Goal: Transaction & Acquisition: Purchase product/service

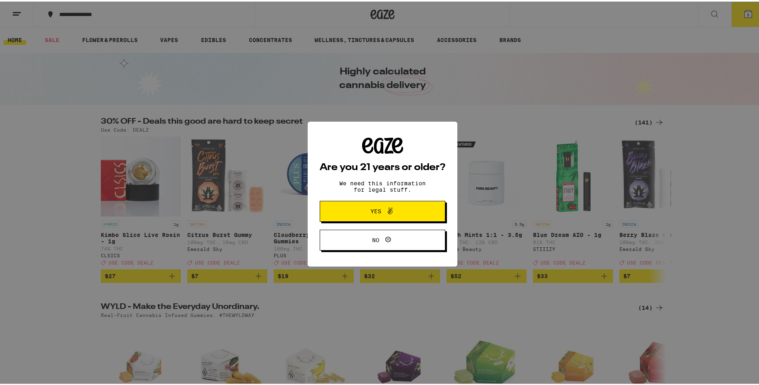
click at [385, 210] on icon at bounding box center [390, 210] width 10 height 10
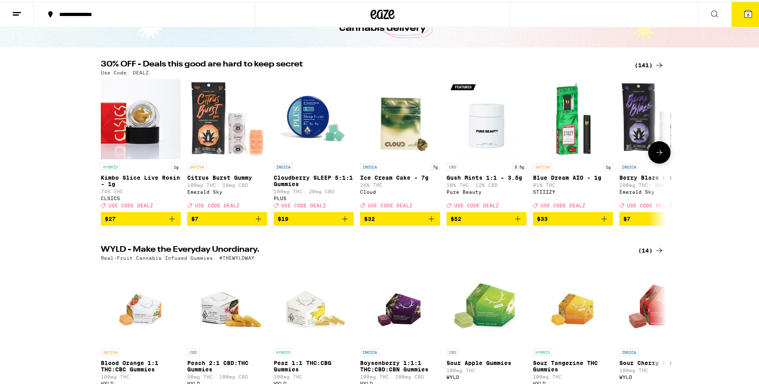
scroll to position [80, 0]
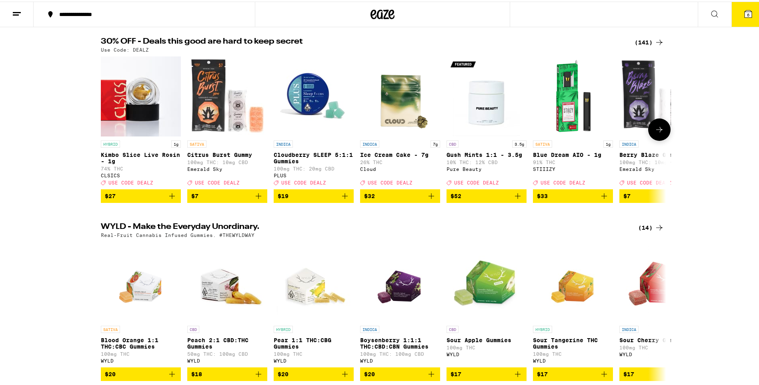
click at [342, 197] on icon "Add to bag" at bounding box center [345, 195] width 6 height 6
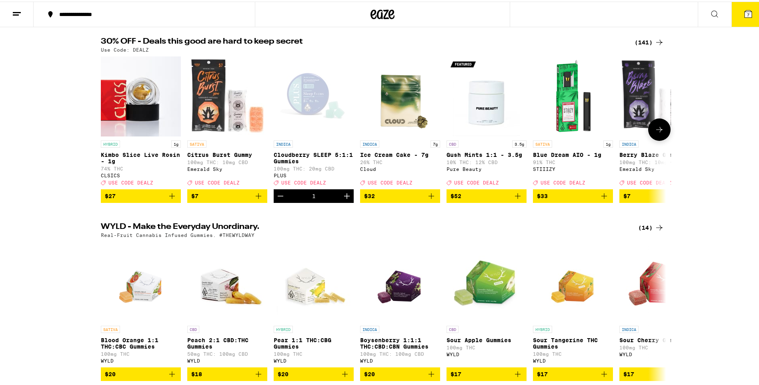
click at [342, 199] on icon "Increment" at bounding box center [347, 195] width 10 height 10
click at [655, 130] on icon at bounding box center [660, 128] width 10 height 10
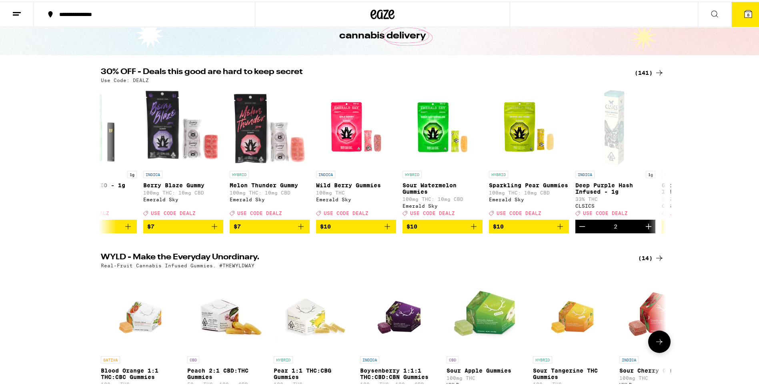
scroll to position [0, 0]
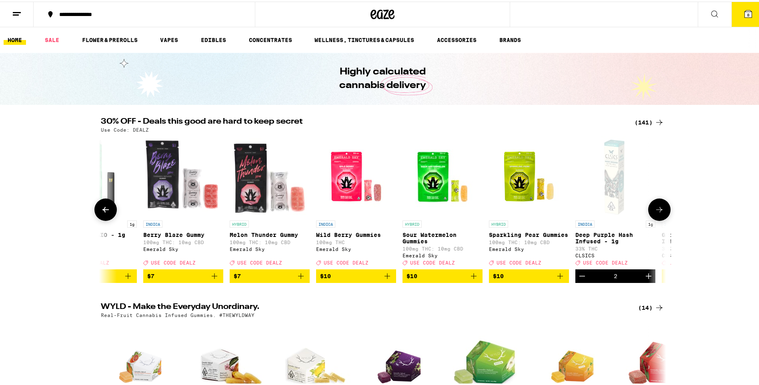
click at [655, 213] on icon at bounding box center [660, 208] width 10 height 10
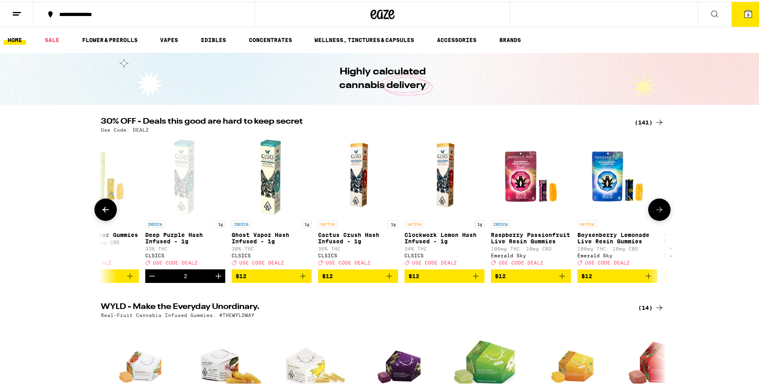
scroll to position [0, 953]
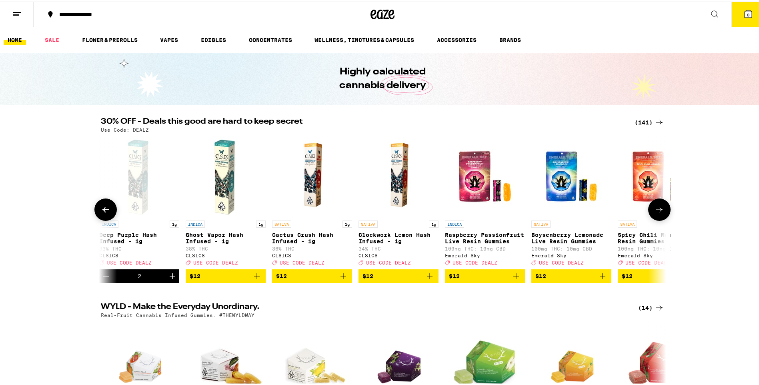
click at [655, 212] on icon at bounding box center [660, 208] width 10 height 10
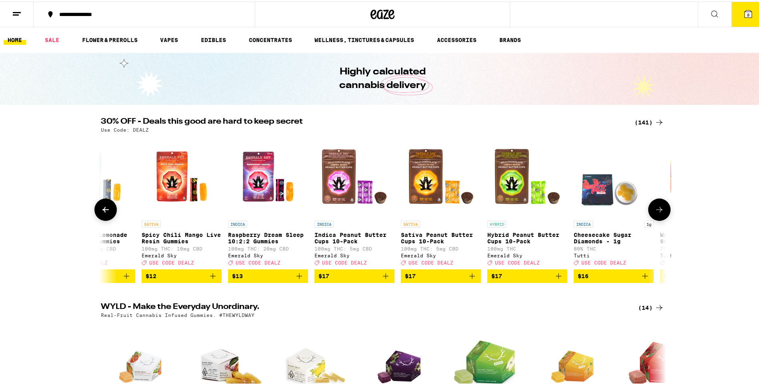
click at [656, 211] on icon at bounding box center [659, 208] width 6 height 6
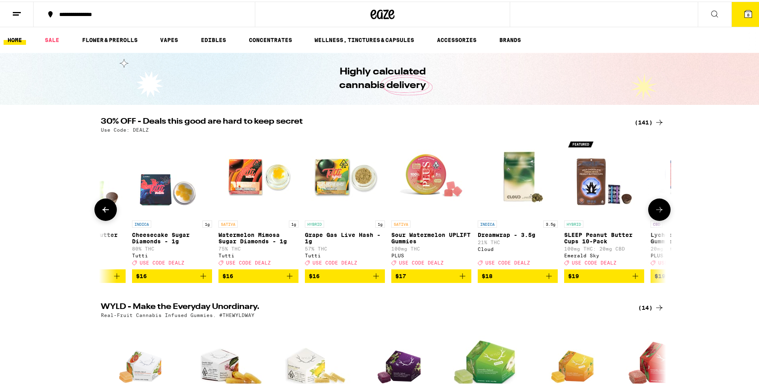
scroll to position [0, 1905]
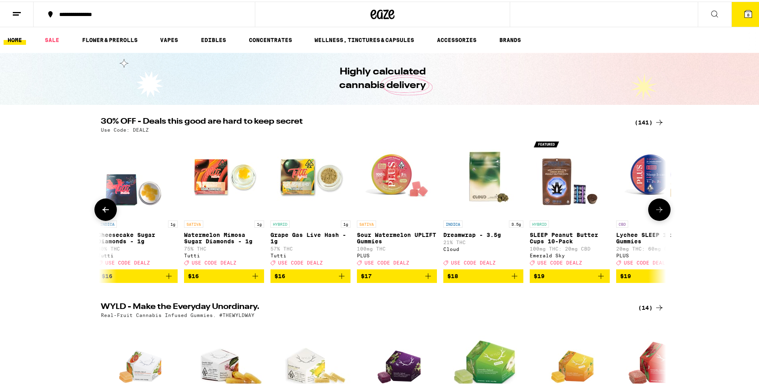
click at [425, 279] on icon "Add to bag" at bounding box center [428, 275] width 10 height 10
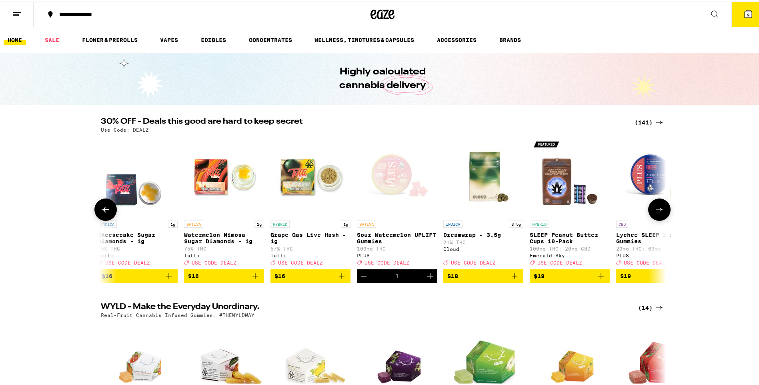
click at [425, 279] on icon "Increment" at bounding box center [430, 275] width 10 height 10
click at [600, 279] on icon "Add to bag" at bounding box center [601, 275] width 10 height 10
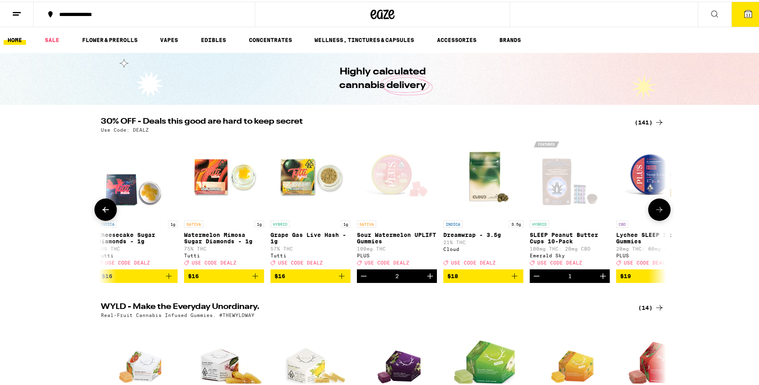
click at [658, 211] on icon at bounding box center [660, 208] width 10 height 10
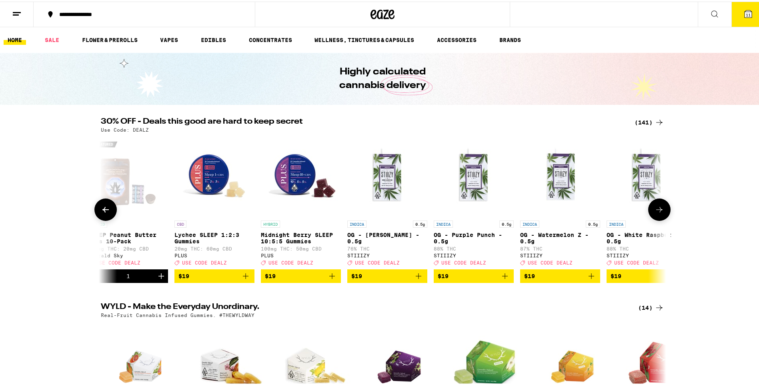
scroll to position [0, 2382]
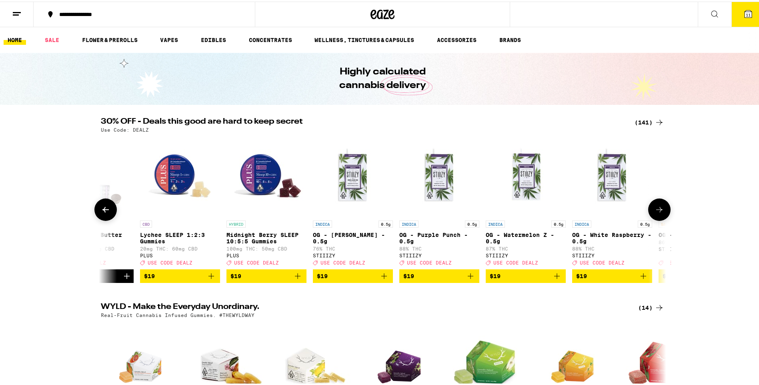
click at [212, 279] on icon "Add to bag" at bounding box center [212, 275] width 10 height 10
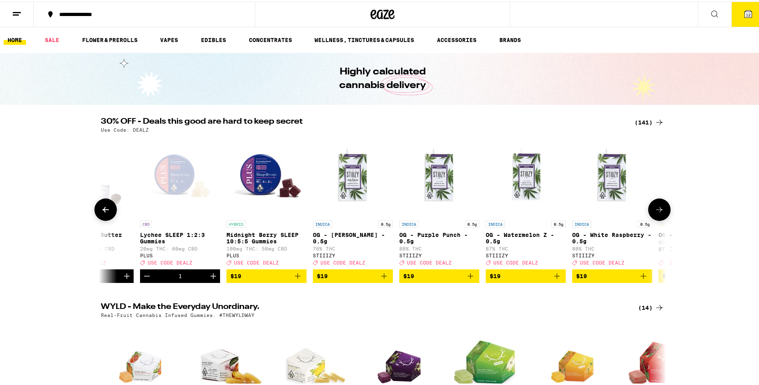
click at [656, 213] on icon at bounding box center [660, 208] width 10 height 10
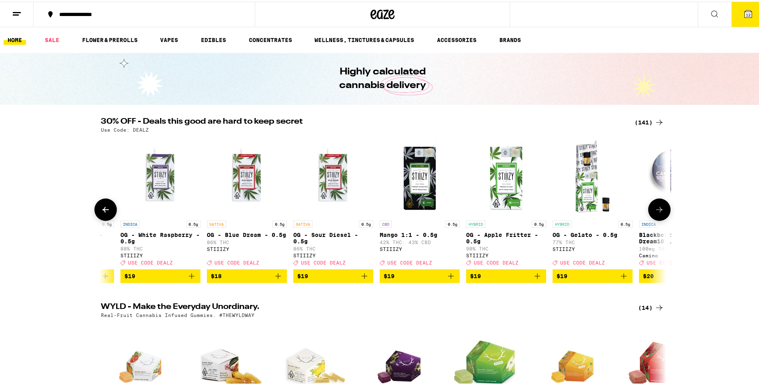
scroll to position [0, 2858]
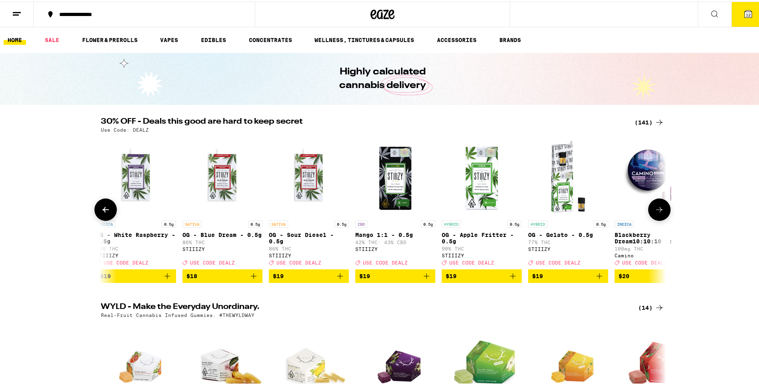
click at [656, 213] on icon at bounding box center [660, 208] width 10 height 10
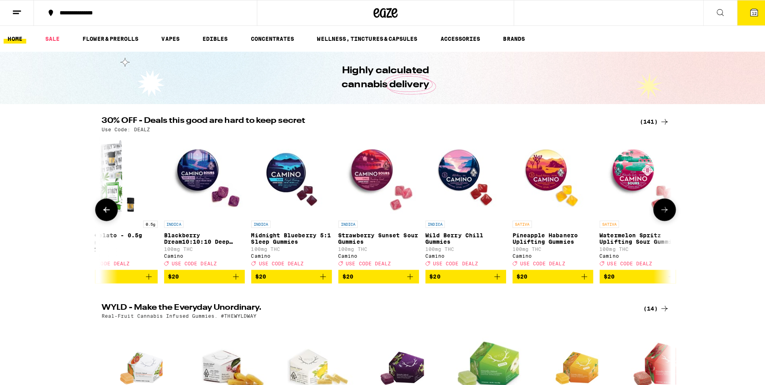
scroll to position [0, 3334]
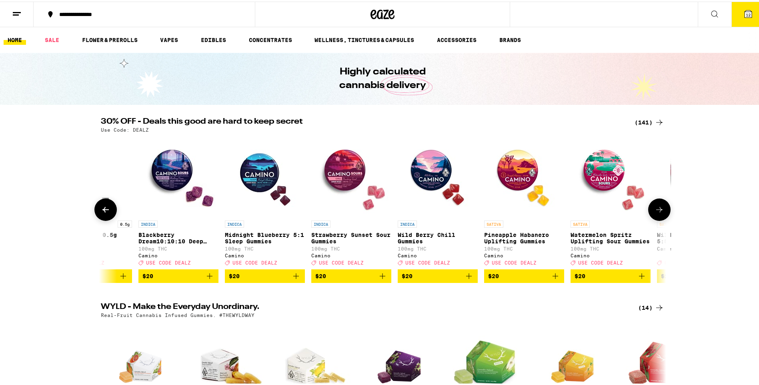
click at [209, 279] on icon "Add to bag" at bounding box center [210, 275] width 10 height 10
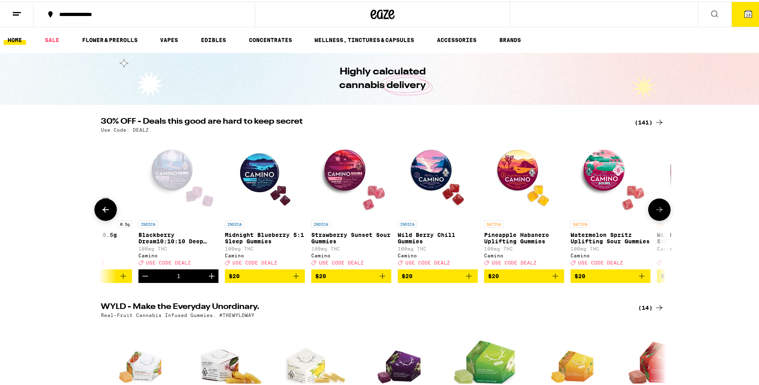
click at [552, 279] on icon "Add to bag" at bounding box center [556, 275] width 10 height 10
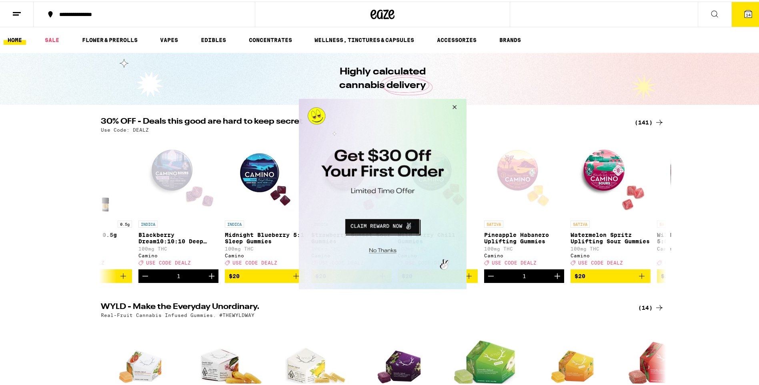
click at [387, 251] on button "Close Modal" at bounding box center [381, 249] width 163 height 12
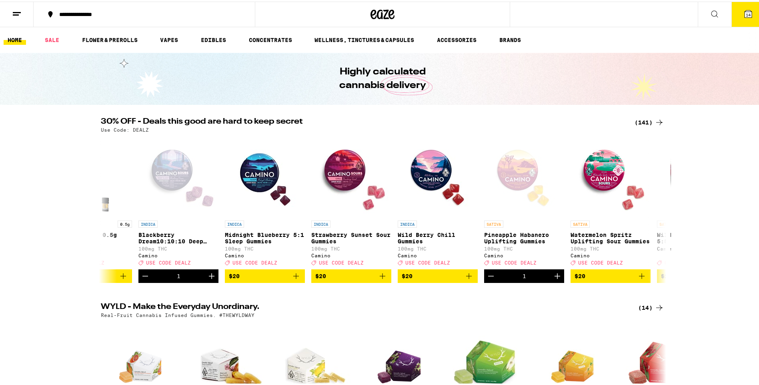
click at [744, 14] on icon at bounding box center [749, 13] width 10 height 10
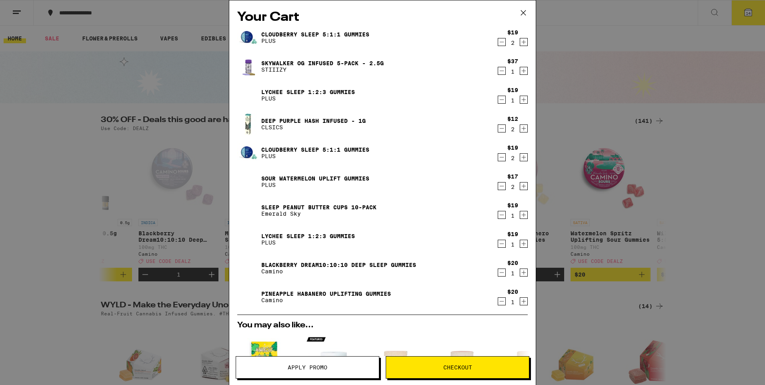
click at [498, 71] on icon "Decrement" at bounding box center [501, 71] width 7 height 10
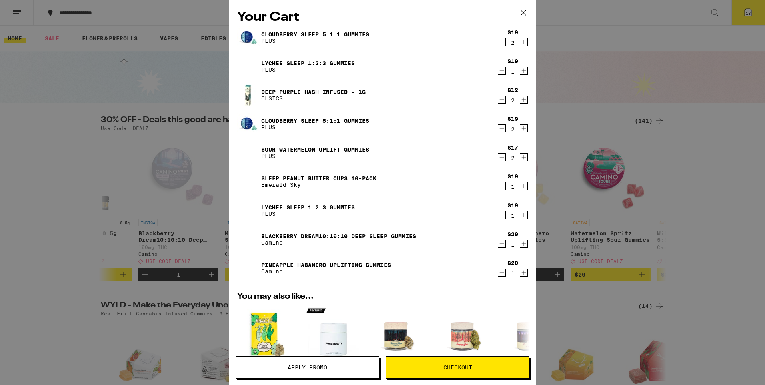
click at [498, 102] on icon "Decrement" at bounding box center [501, 100] width 7 height 10
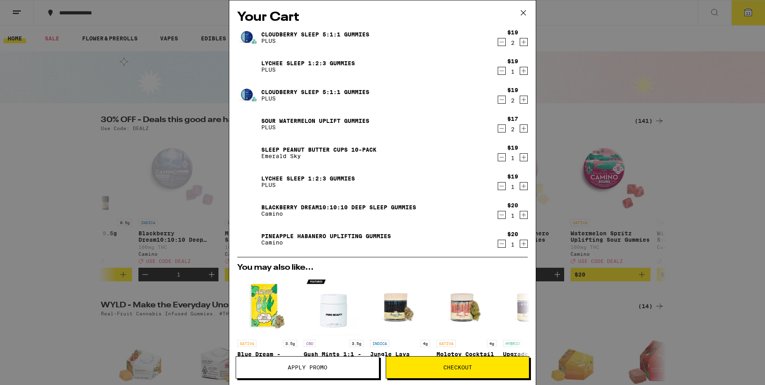
click at [498, 158] on icon "Decrement" at bounding box center [501, 157] width 7 height 10
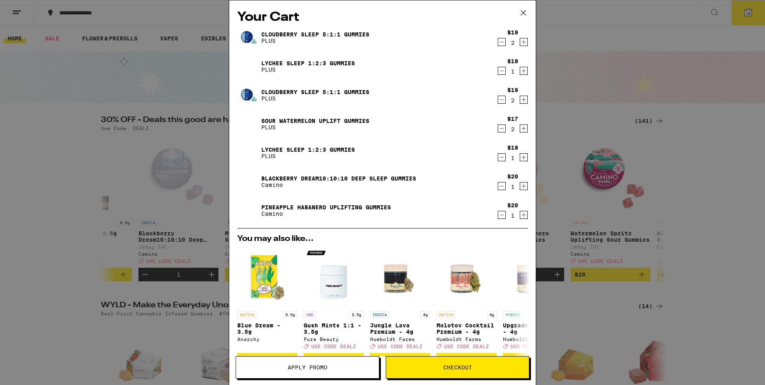
click at [521, 12] on icon at bounding box center [524, 13] width 12 height 12
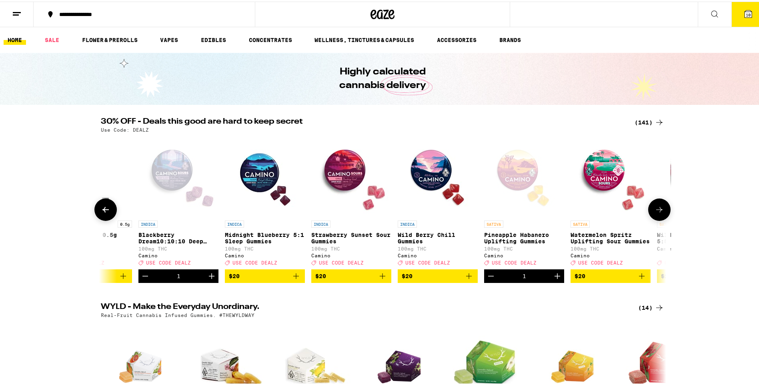
click at [655, 213] on icon at bounding box center [660, 208] width 10 height 10
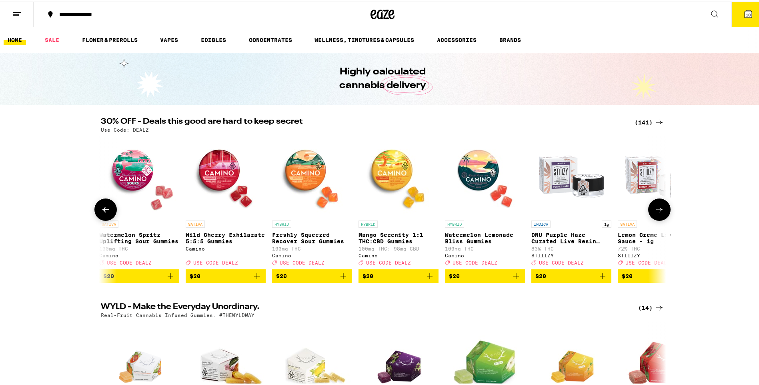
scroll to position [0, 3810]
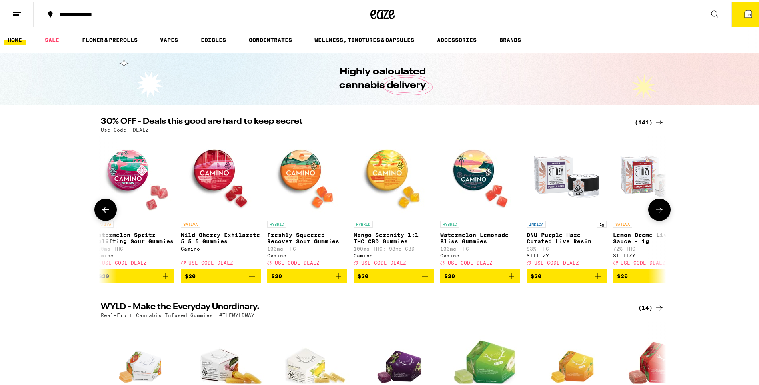
click at [655, 213] on icon at bounding box center [660, 208] width 10 height 10
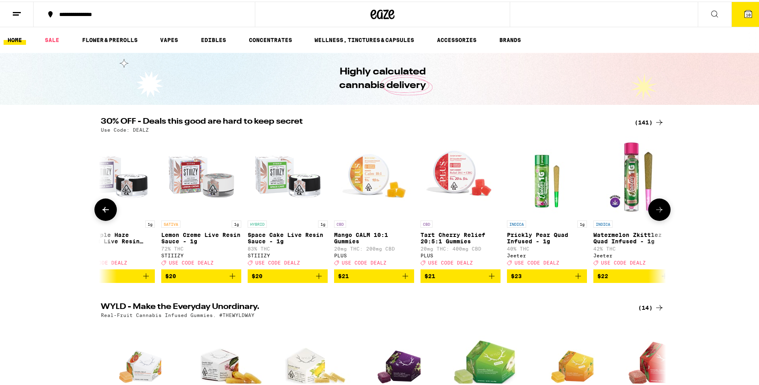
scroll to position [0, 4287]
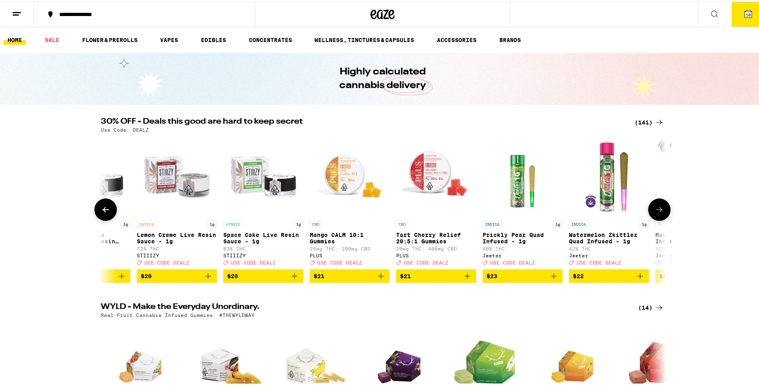
click at [655, 213] on icon at bounding box center [660, 208] width 10 height 10
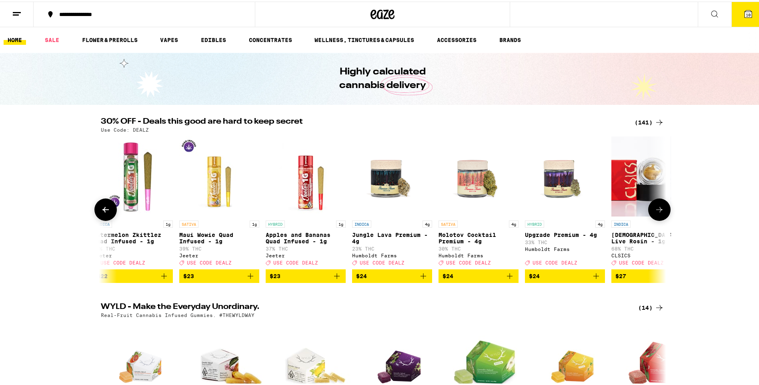
click at [655, 213] on icon at bounding box center [660, 208] width 10 height 10
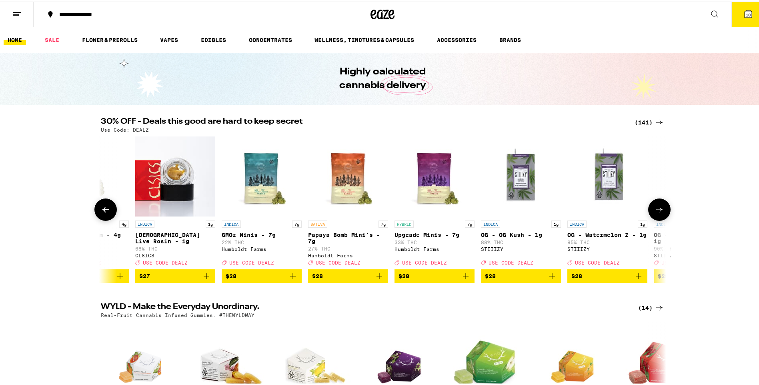
click at [655, 213] on icon at bounding box center [660, 208] width 10 height 10
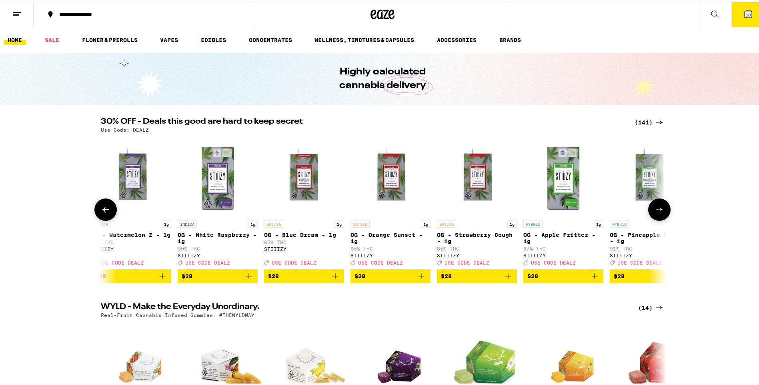
click at [655, 213] on icon at bounding box center [660, 208] width 10 height 10
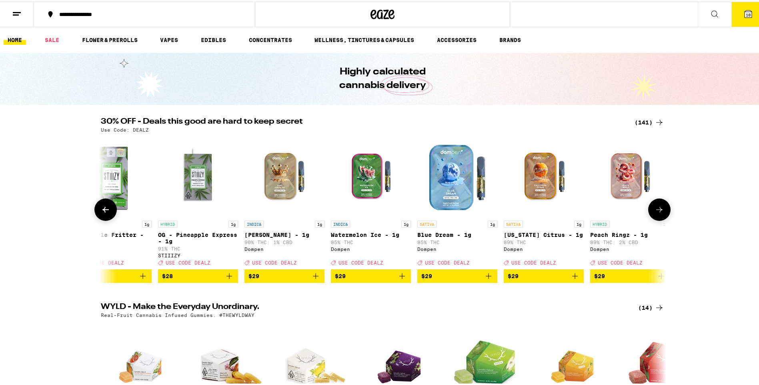
scroll to position [0, 6192]
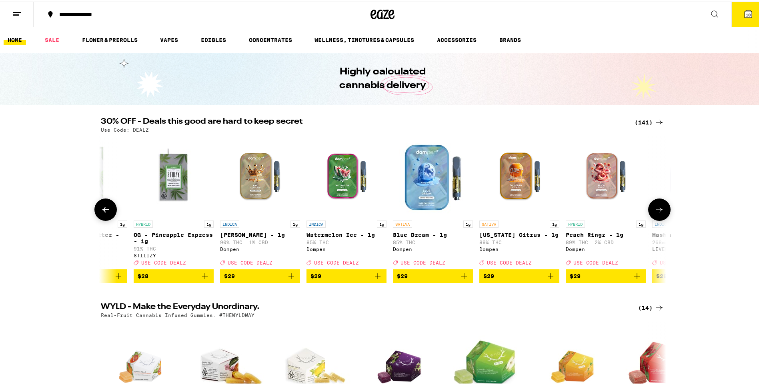
click at [655, 213] on icon at bounding box center [660, 208] width 10 height 10
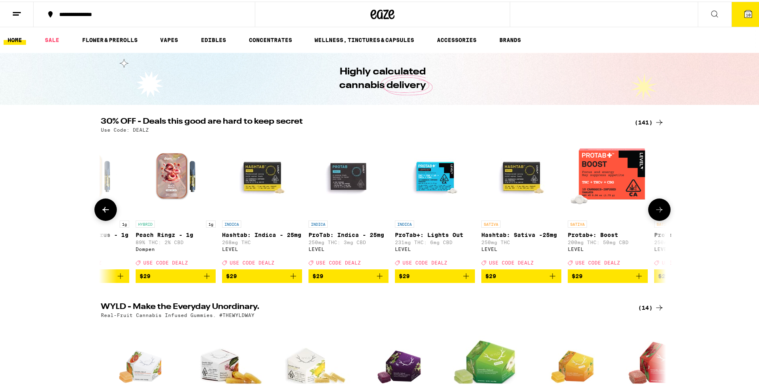
scroll to position [0, 6668]
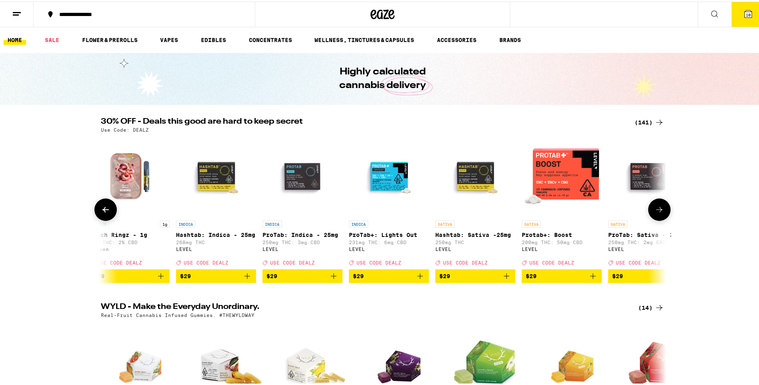
click at [655, 213] on icon at bounding box center [660, 208] width 10 height 10
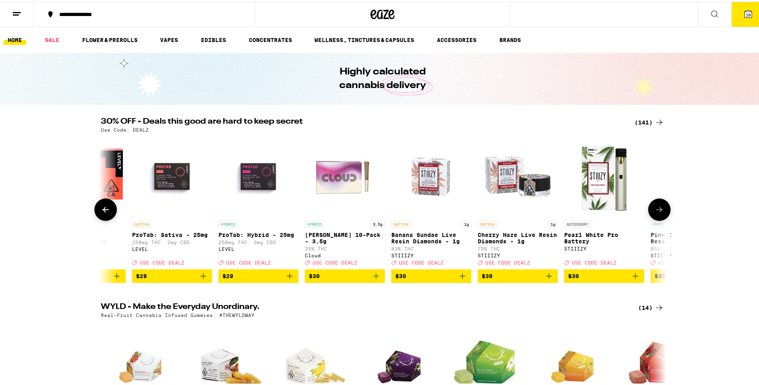
click at [655, 213] on icon at bounding box center [660, 208] width 10 height 10
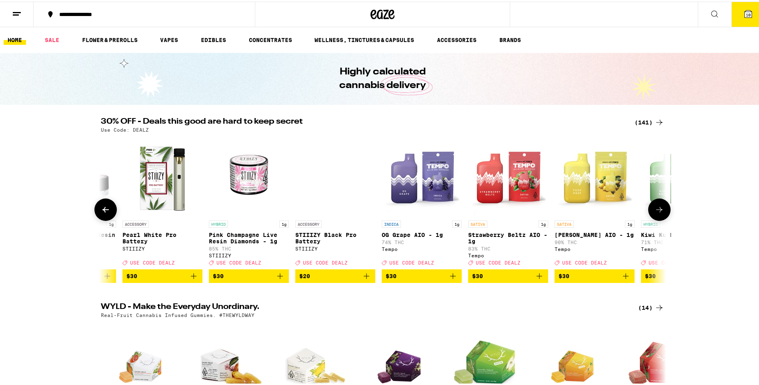
scroll to position [0, 7621]
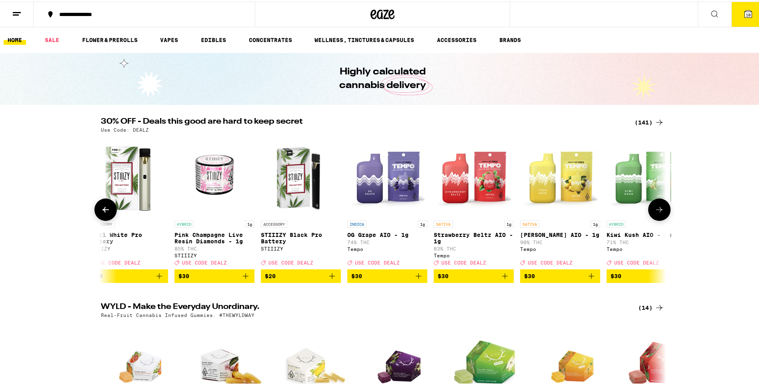
click at [656, 211] on icon at bounding box center [660, 208] width 10 height 10
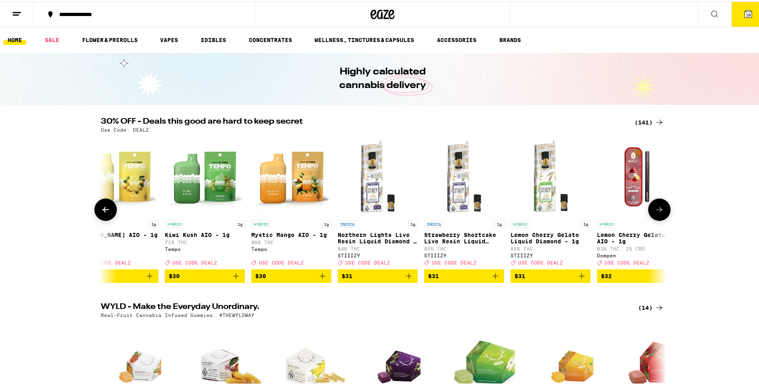
scroll to position [0, 8097]
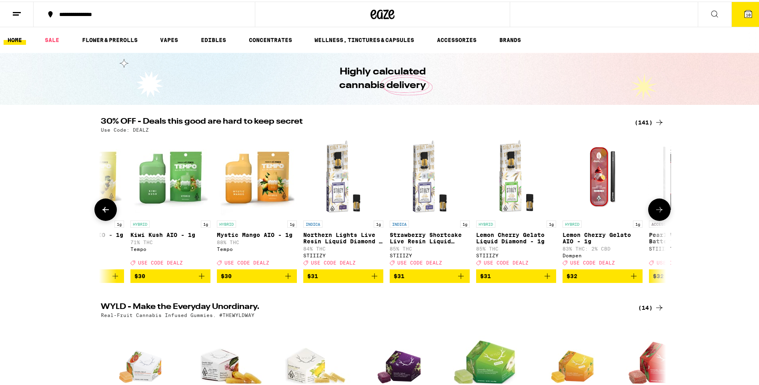
click at [656, 211] on icon at bounding box center [660, 208] width 10 height 10
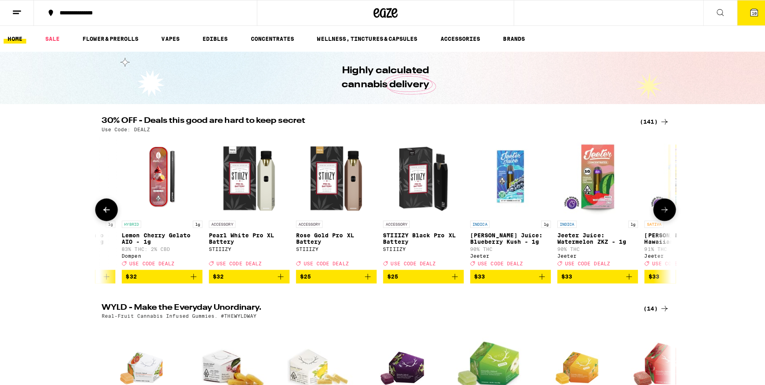
scroll to position [0, 8574]
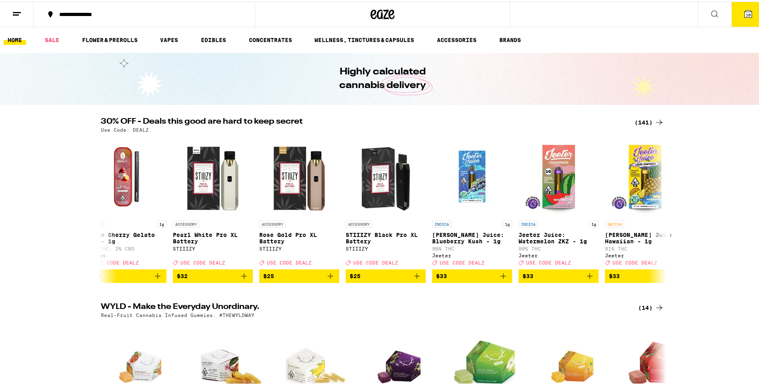
click at [746, 14] on span "10" at bounding box center [748, 13] width 5 height 5
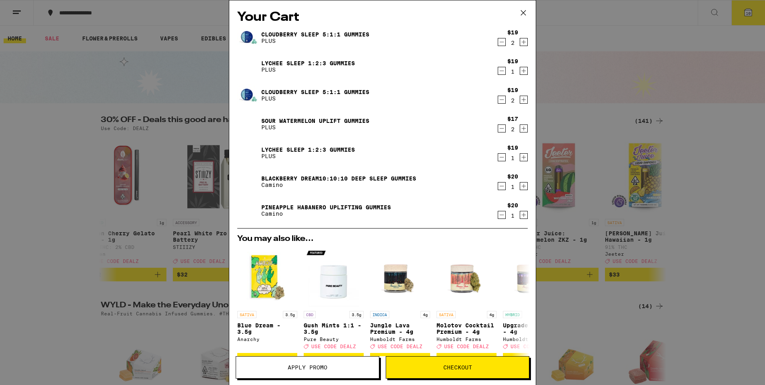
click at [323, 367] on span "Apply Promo" at bounding box center [308, 368] width 40 height 6
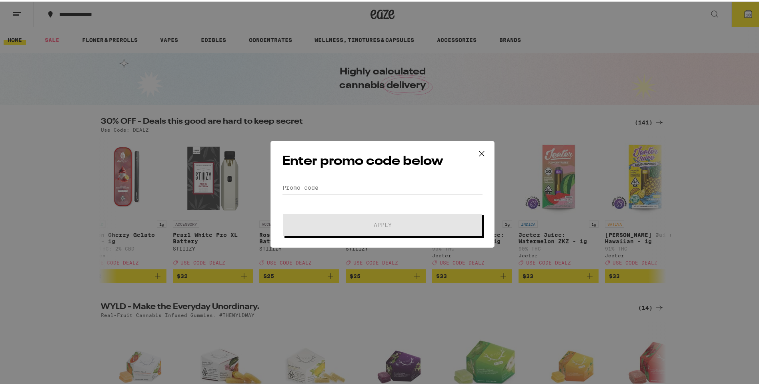
click at [349, 183] on input "Promo Code" at bounding box center [382, 186] width 201 height 12
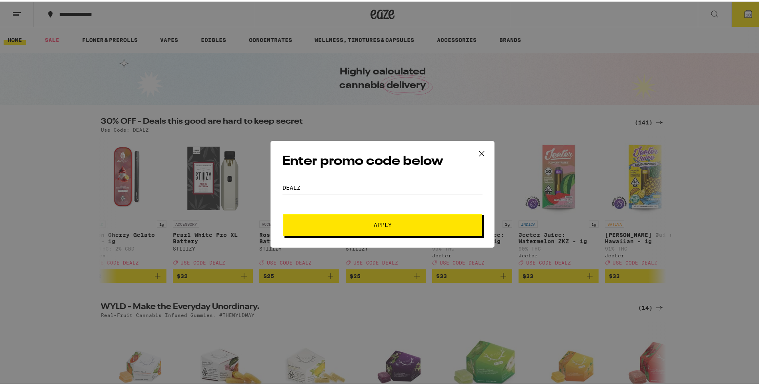
type input "dealz"
click at [386, 224] on span "Apply" at bounding box center [383, 224] width 18 height 6
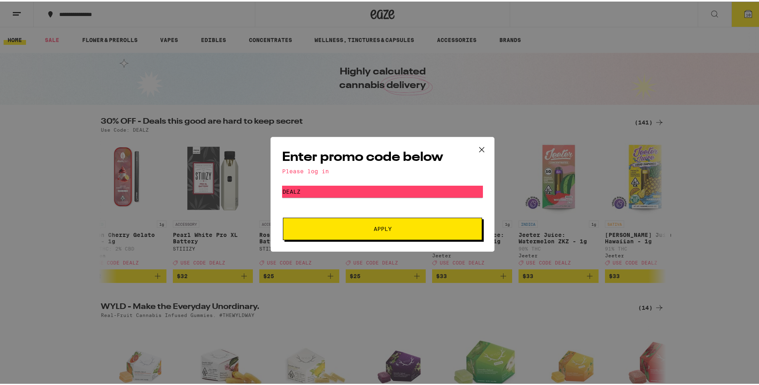
click at [479, 147] on icon at bounding box center [482, 148] width 12 height 12
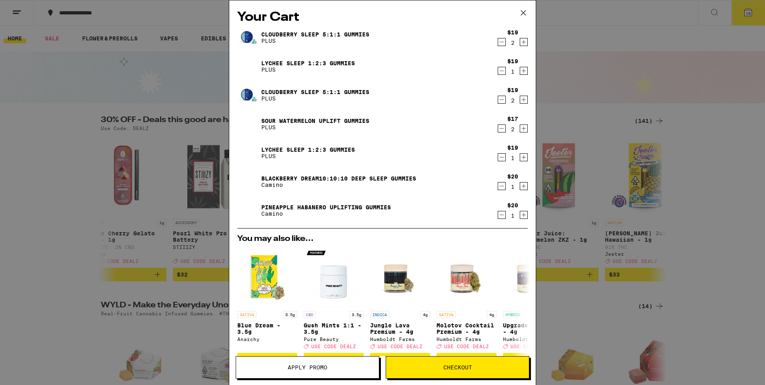
click at [525, 13] on icon at bounding box center [524, 13] width 12 height 12
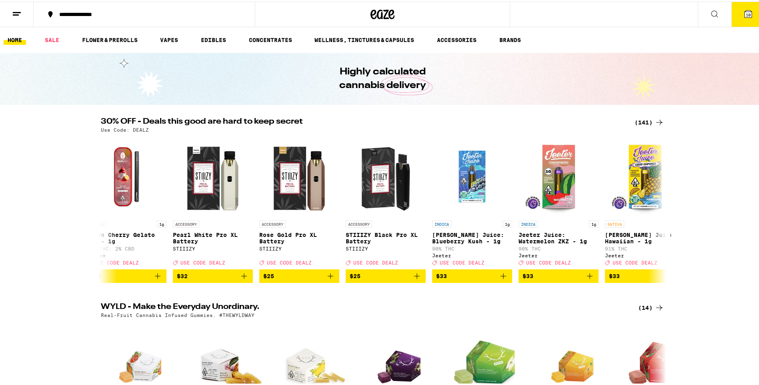
click at [14, 11] on line at bounding box center [17, 11] width 8 height 0
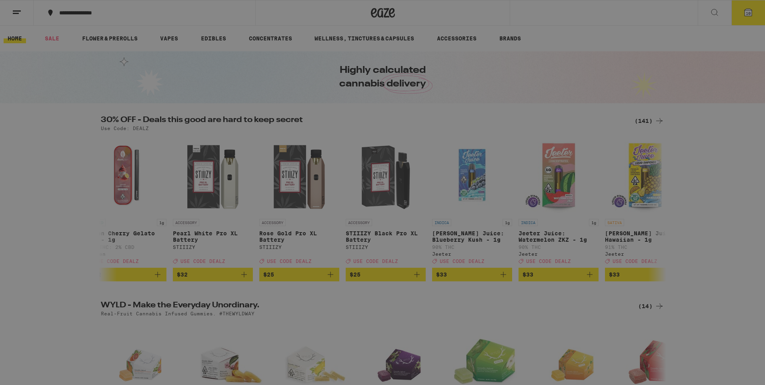
click at [119, 42] on span "Log In" at bounding box center [111, 43] width 22 height 6
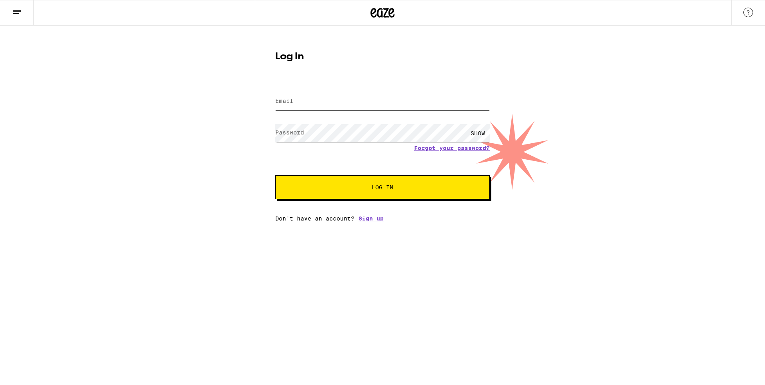
type input "[PERSON_NAME][EMAIL_ADDRESS][DOMAIN_NAME]"
click at [377, 190] on span "Log In" at bounding box center [383, 188] width 22 height 6
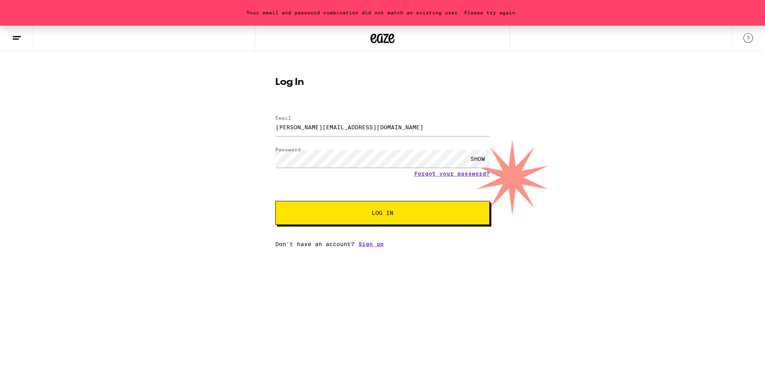
click at [476, 156] on div "SHOW" at bounding box center [478, 159] width 24 height 18
click at [455, 176] on link "Forgot your password?" at bounding box center [452, 174] width 76 height 6
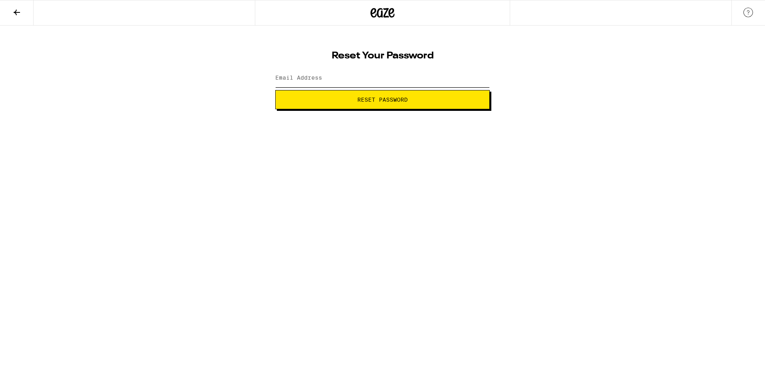
click at [336, 78] on input "Email Address" at bounding box center [382, 78] width 215 height 18
type input "[PERSON_NAME][EMAIL_ADDRESS][DOMAIN_NAME]"
click at [373, 100] on span "Reset Password" at bounding box center [382, 100] width 50 height 6
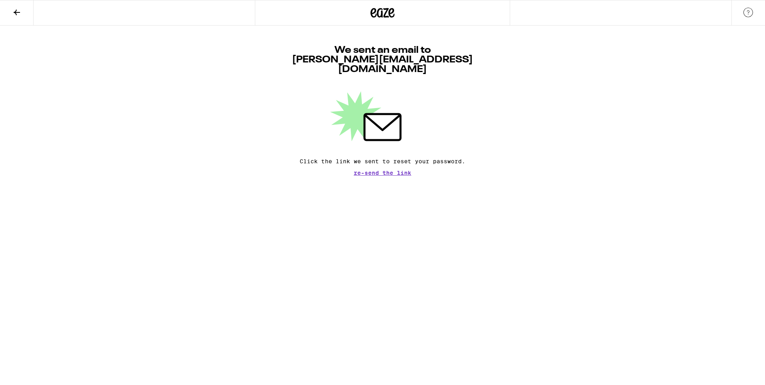
click at [388, 170] on span "Re-send the link" at bounding box center [383, 173] width 58 height 6
click at [393, 170] on span "Re-send the link" at bounding box center [383, 173] width 58 height 6
